Goal: Transaction & Acquisition: Purchase product/service

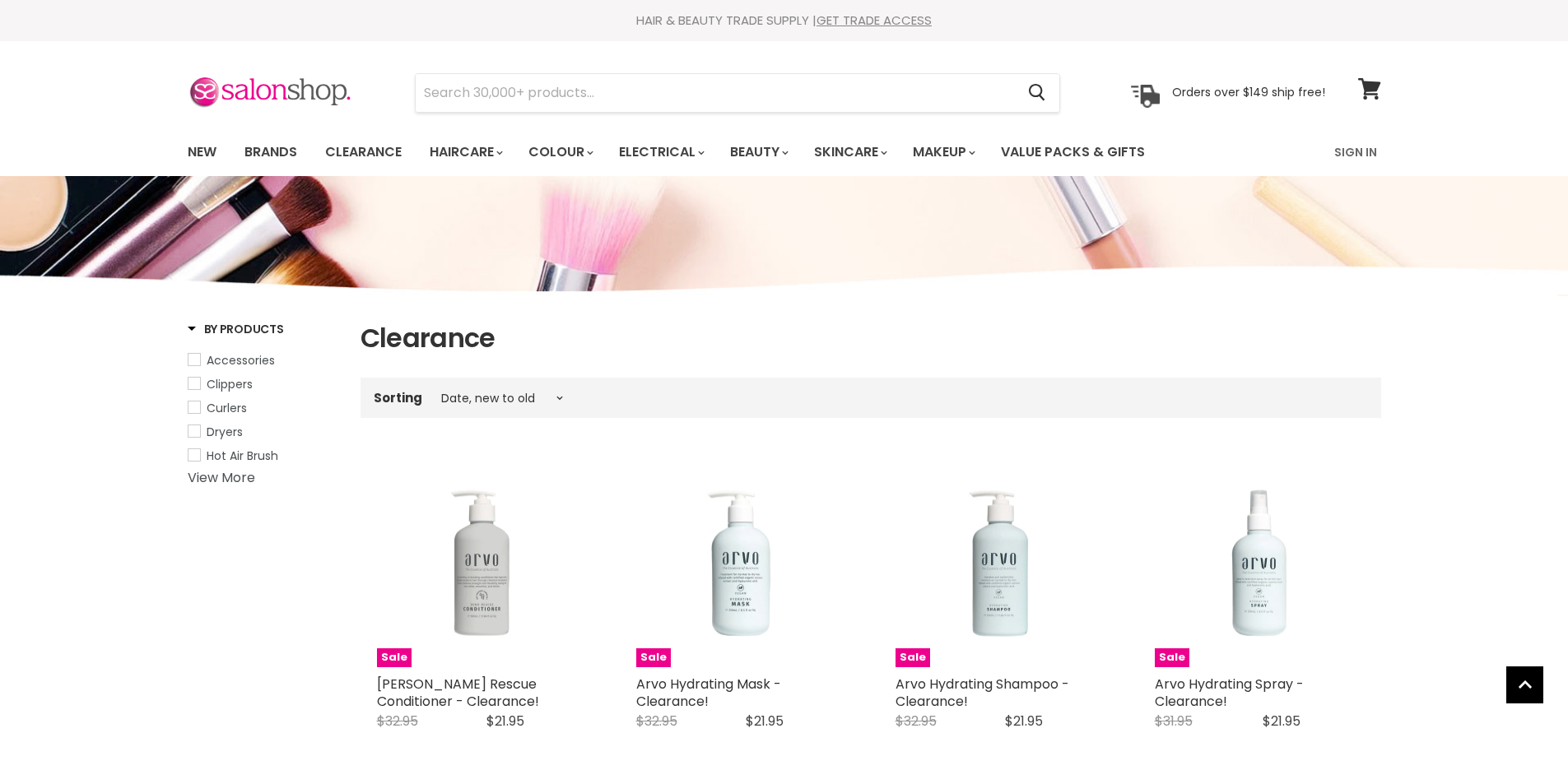
select select "created-descending"
click at [205, 149] on link "New" at bounding box center [202, 152] width 53 height 34
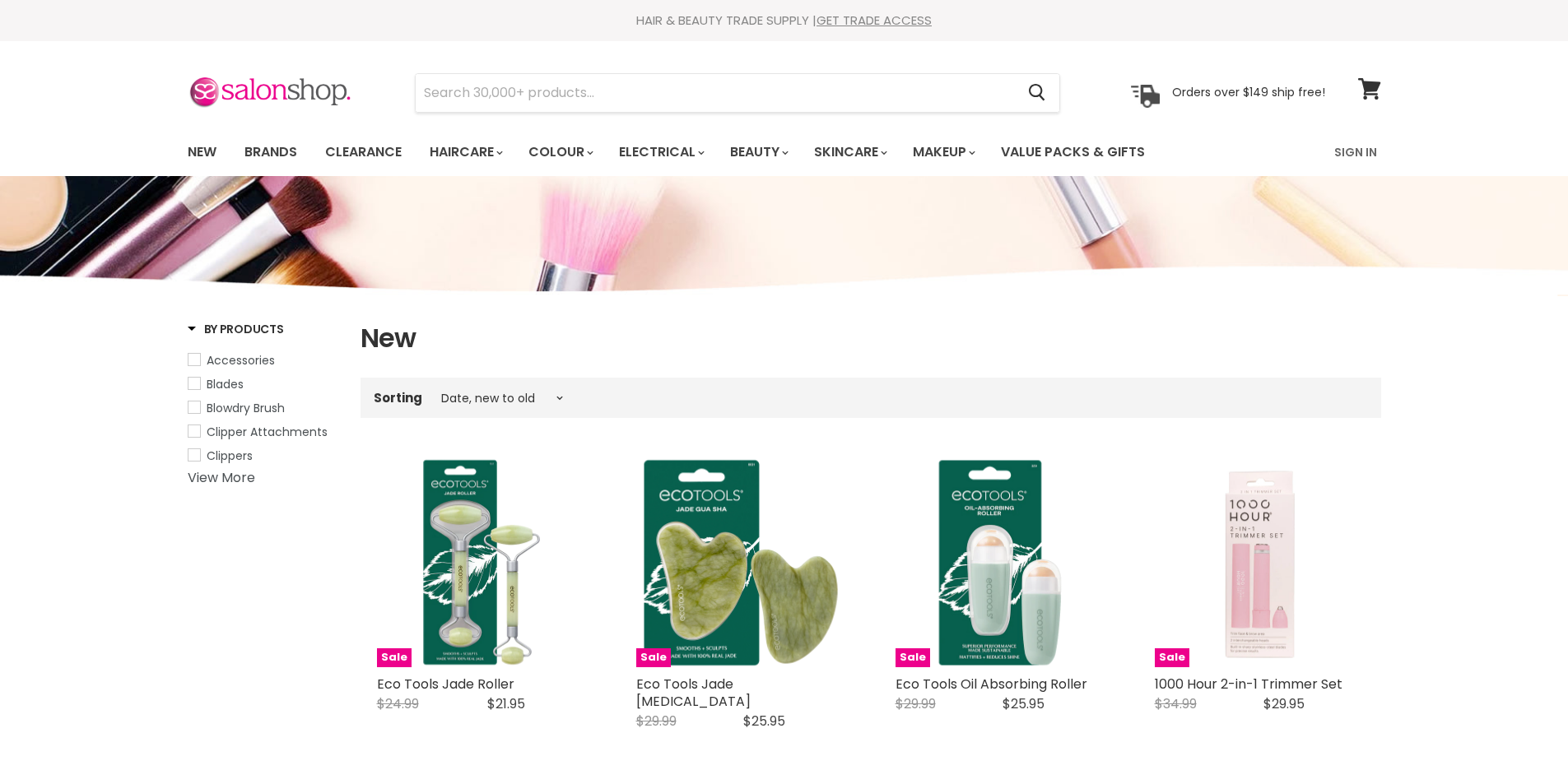
select select "created-descending"
click at [376, 150] on link "Clearance" at bounding box center [363, 152] width 101 height 34
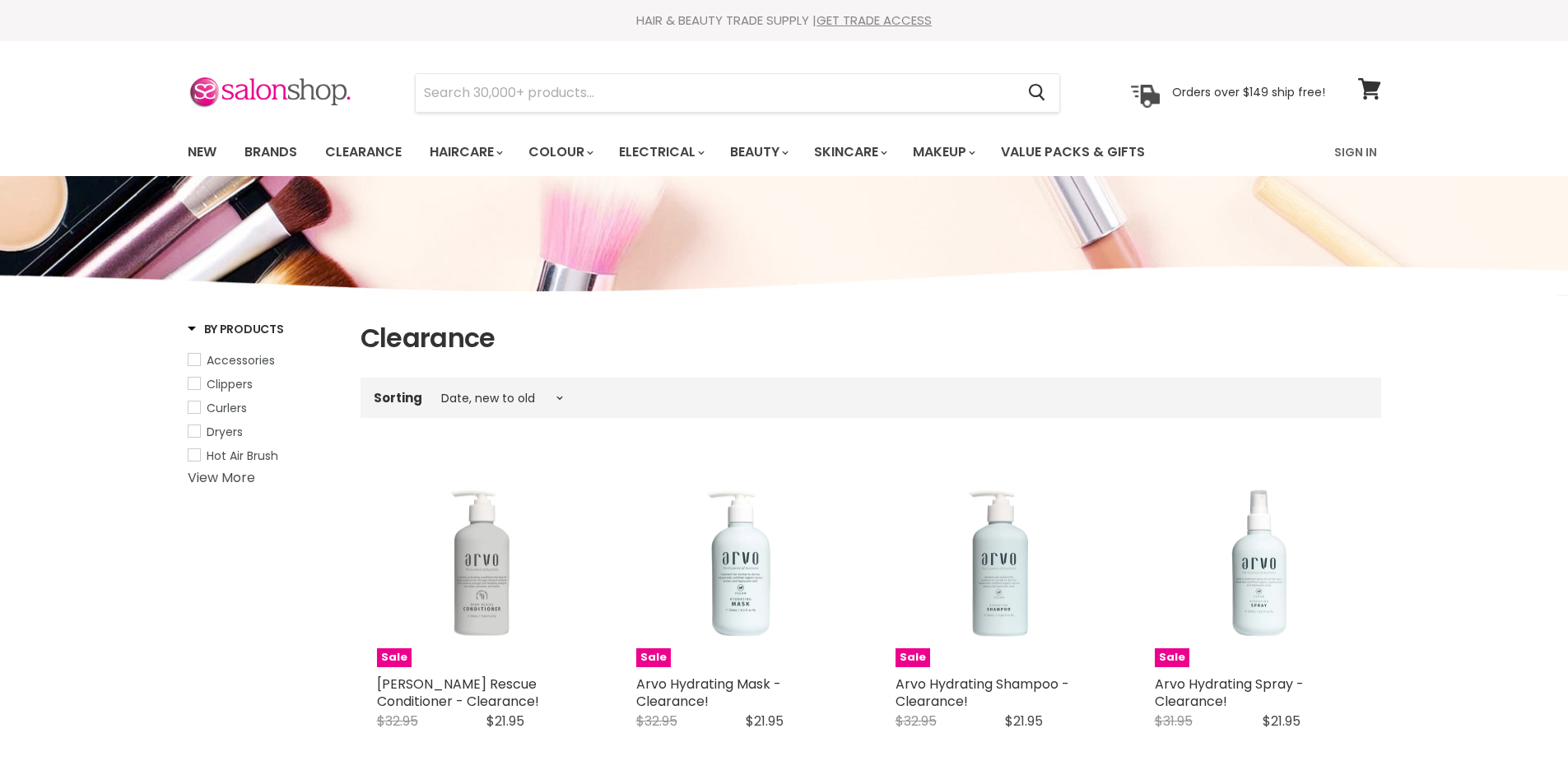
select select "created-descending"
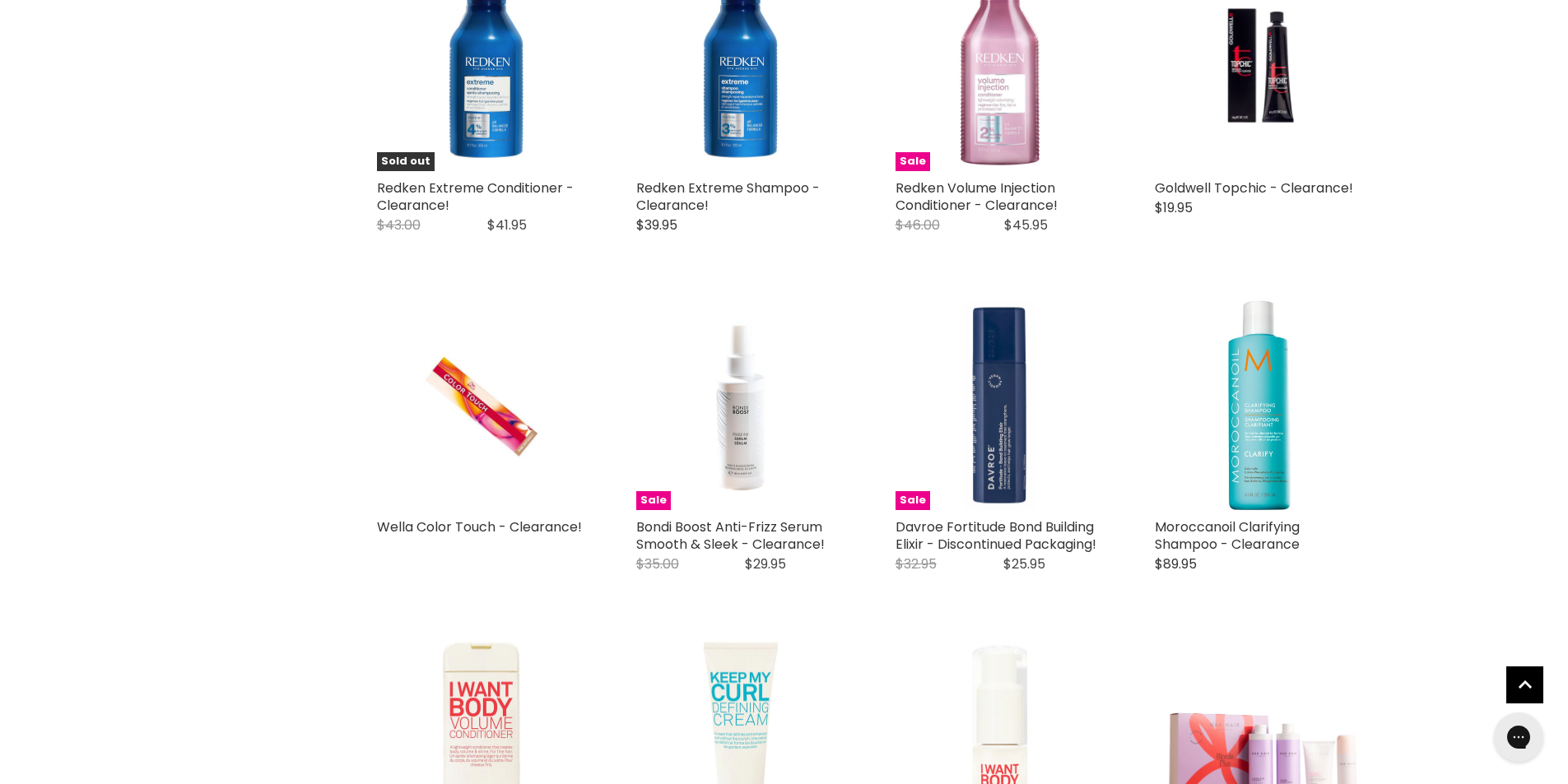
scroll to position [1974, 0]
